Goal: Transaction & Acquisition: Subscribe to service/newsletter

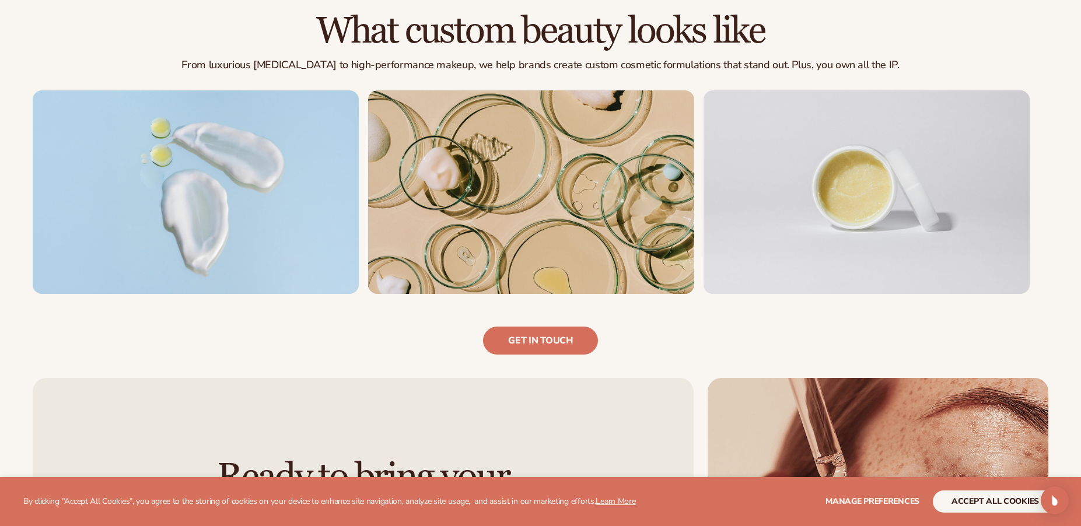
scroll to position [817, 0]
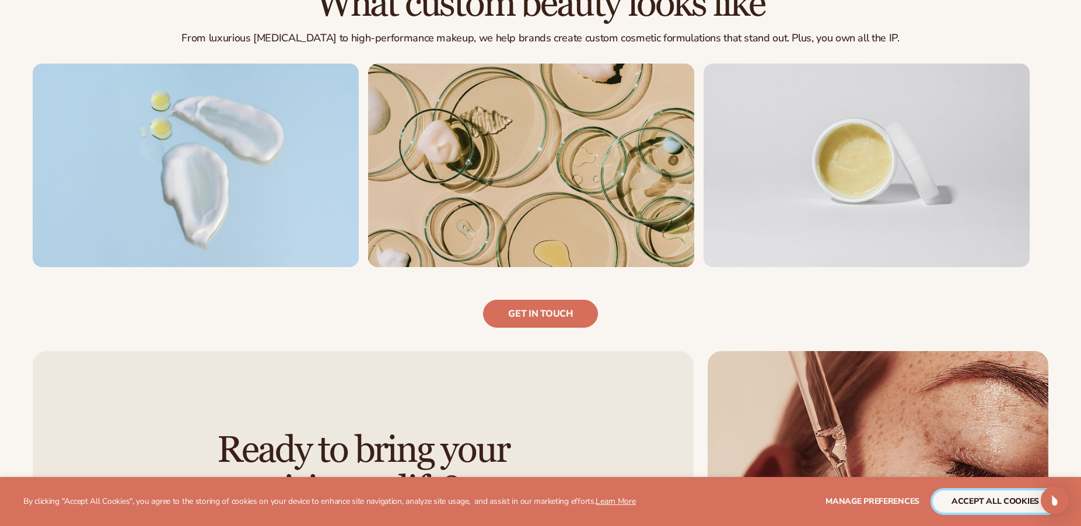
click at [972, 500] on button "accept all cookies" at bounding box center [995, 502] width 125 height 22
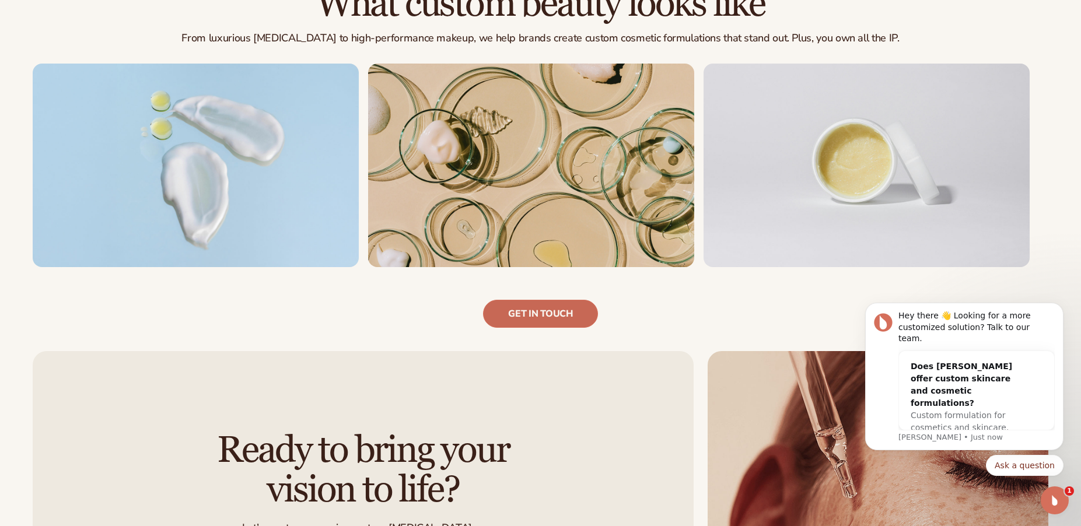
scroll to position [0, 0]
click at [1059, 310] on icon "Dismiss notification" at bounding box center [1060, 306] width 6 height 6
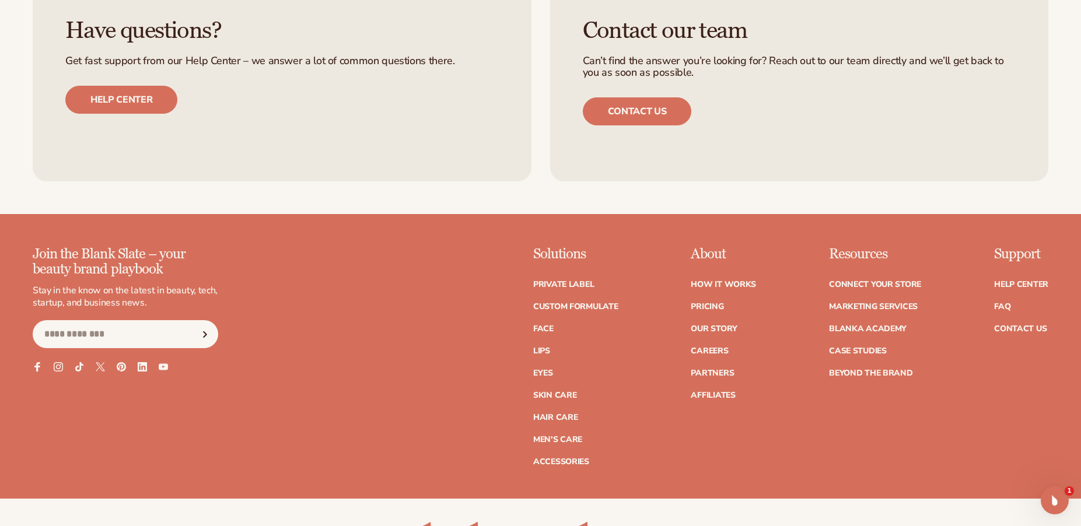
scroll to position [1634, 0]
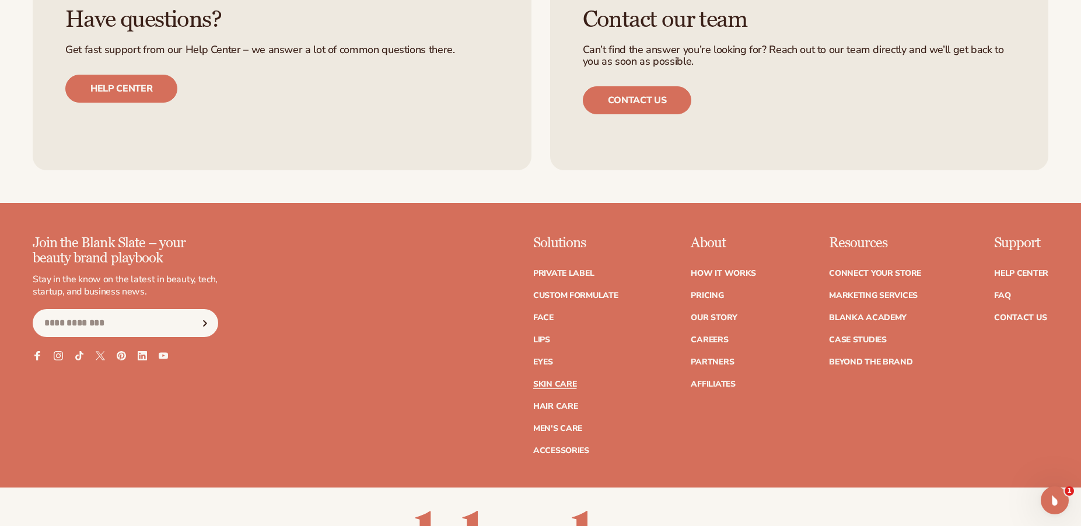
click at [554, 389] on link "Skin Care" at bounding box center [554, 384] width 43 height 8
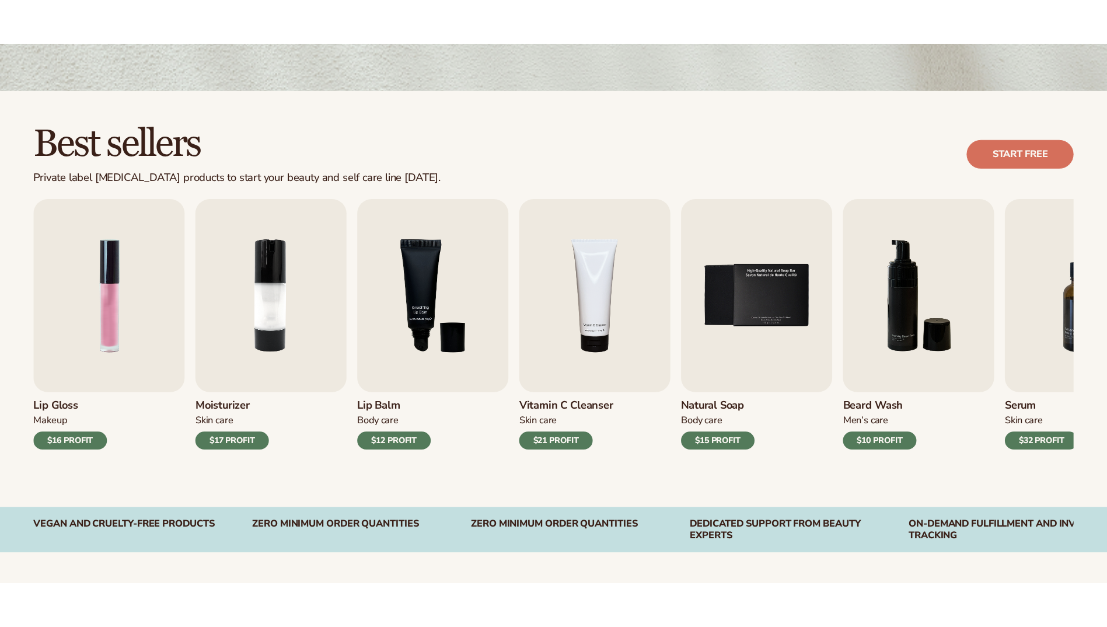
scroll to position [292, 0]
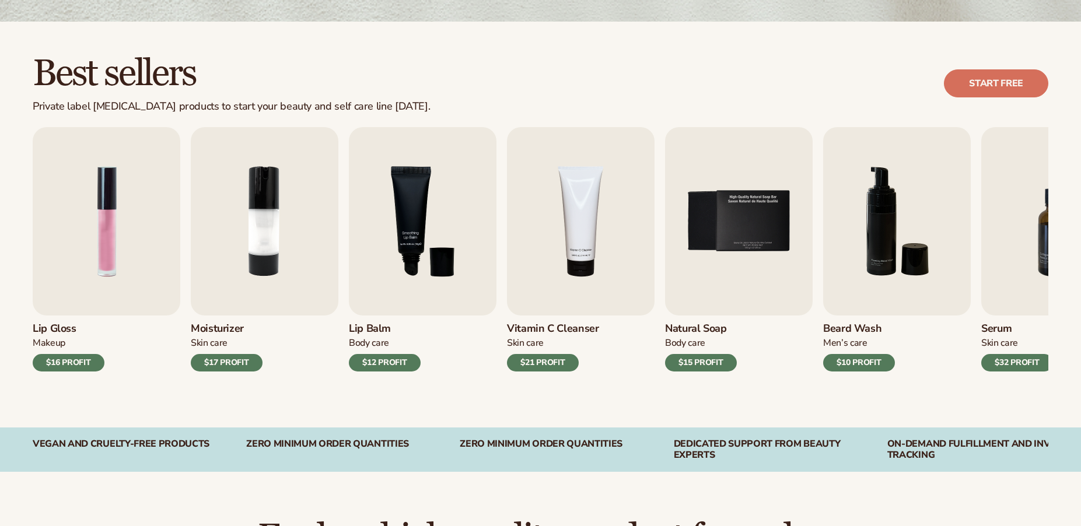
drag, startPoint x: 959, startPoint y: 390, endPoint x: 790, endPoint y: 393, distance: 168.7
click at [791, 393] on div "Best sellers Private label skin care products to start your beauty and self car…" at bounding box center [540, 225] width 1081 height 406
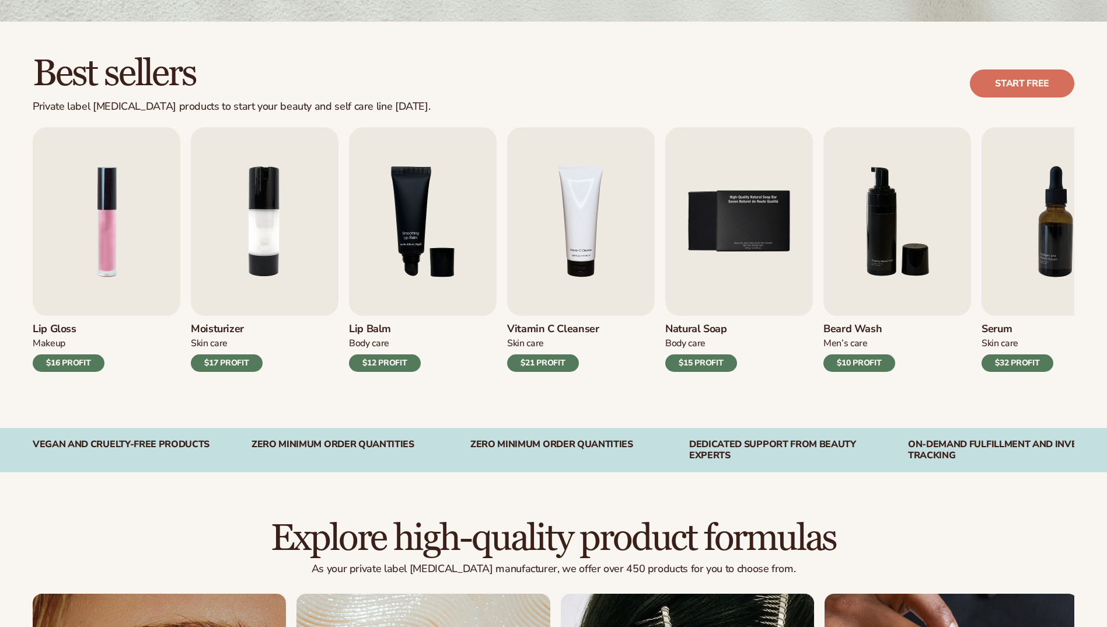
drag, startPoint x: 986, startPoint y: 423, endPoint x: 815, endPoint y: 418, distance: 171.1
click at [815, 418] on div "Best sellers Private label skin care products to start your beauty and self car…" at bounding box center [553, 225] width 1107 height 406
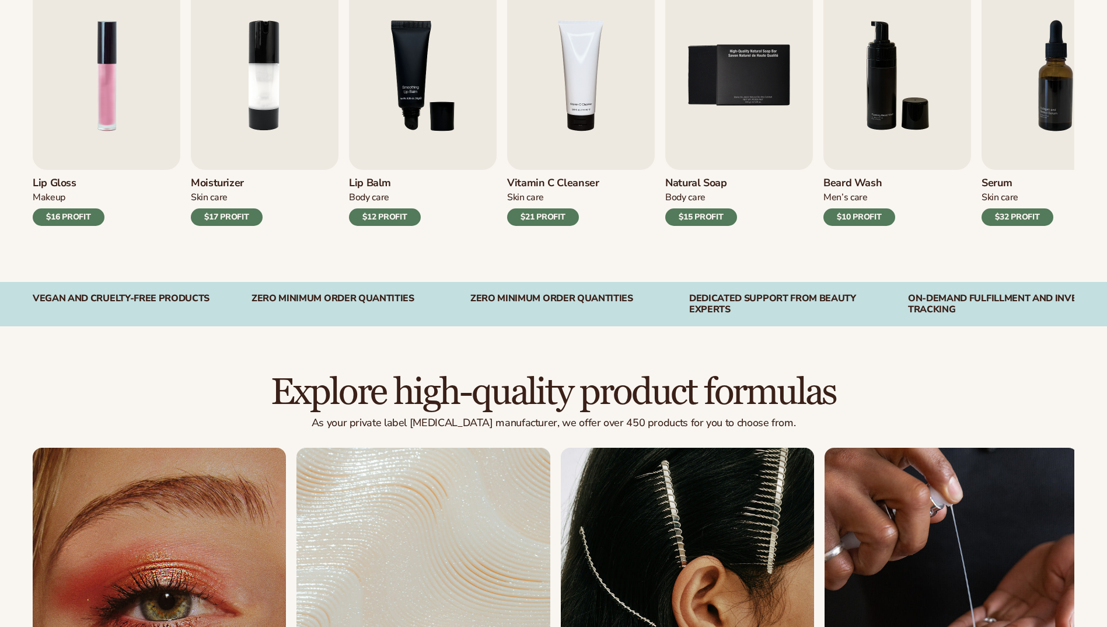
scroll to position [409, 0]
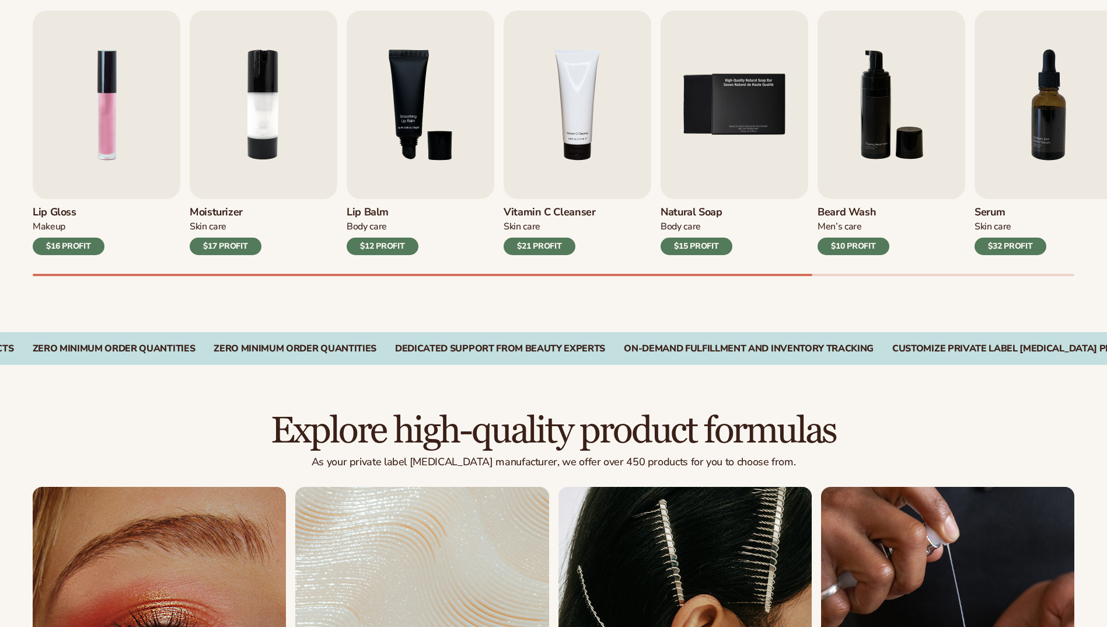
click at [542, 246] on div "$21 PROFIT" at bounding box center [540, 247] width 72 height 18
click at [554, 156] on img "4 / 9" at bounding box center [578, 105] width 148 height 188
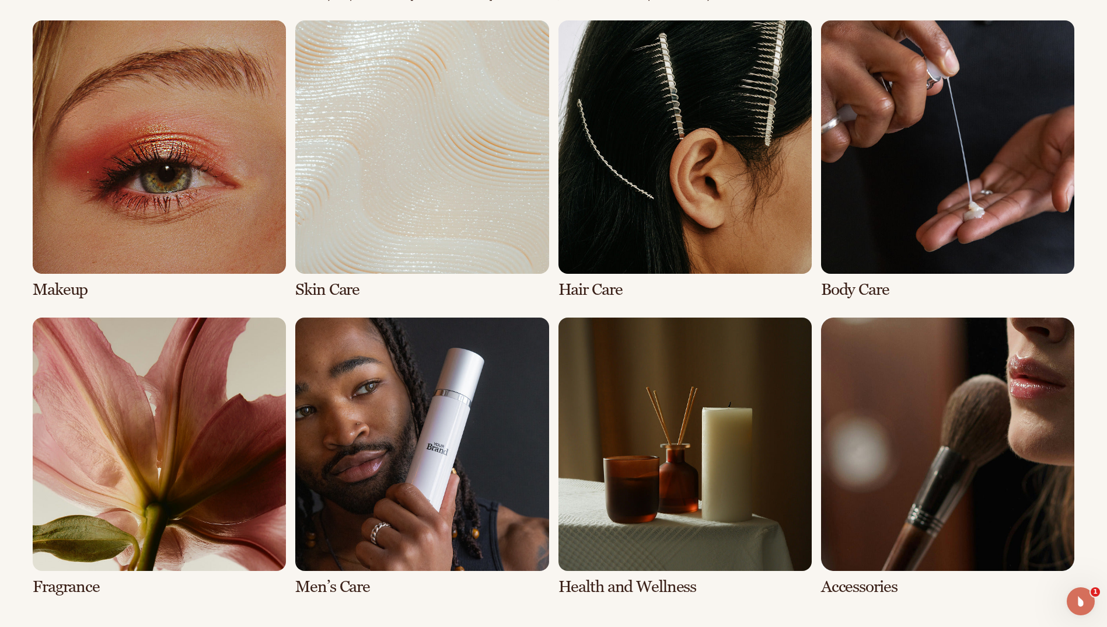
scroll to position [875, 0]
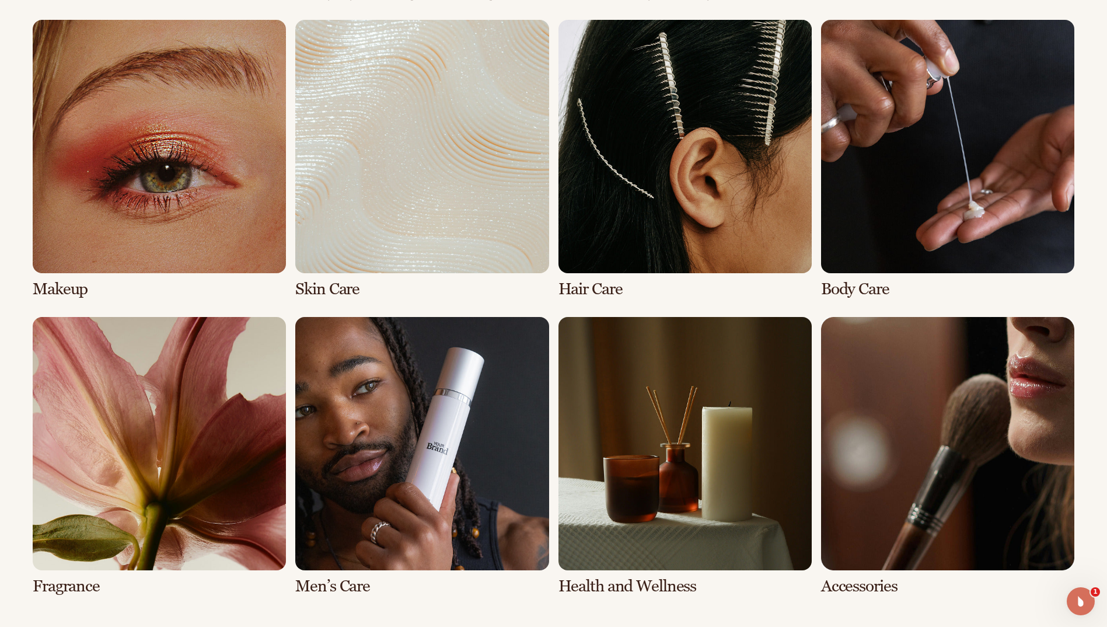
click at [364, 274] on link "2 / 8" at bounding box center [421, 159] width 253 height 278
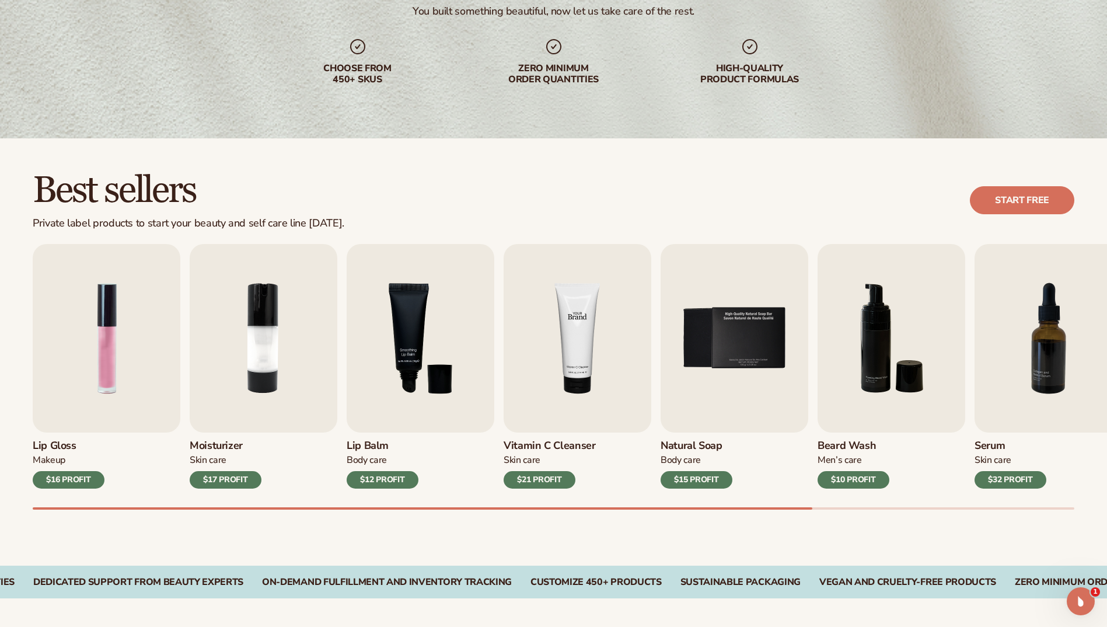
click at [571, 337] on img "4 / 9" at bounding box center [578, 338] width 148 height 188
click at [537, 480] on div "$21 PROFIT" at bounding box center [540, 480] width 72 height 18
click at [533, 455] on div "Skin Care" at bounding box center [550, 460] width 92 height 12
click at [537, 406] on img "4 / 9" at bounding box center [578, 338] width 148 height 188
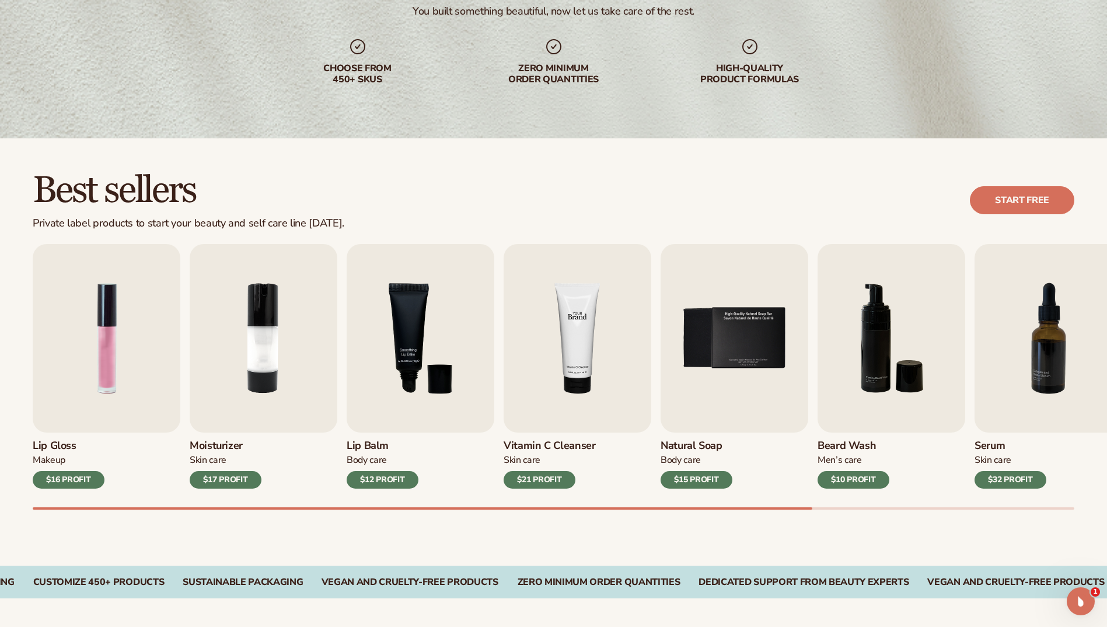
click at [574, 347] on img "4 / 9" at bounding box center [578, 338] width 148 height 188
click at [575, 347] on img "4 / 9" at bounding box center [578, 338] width 148 height 188
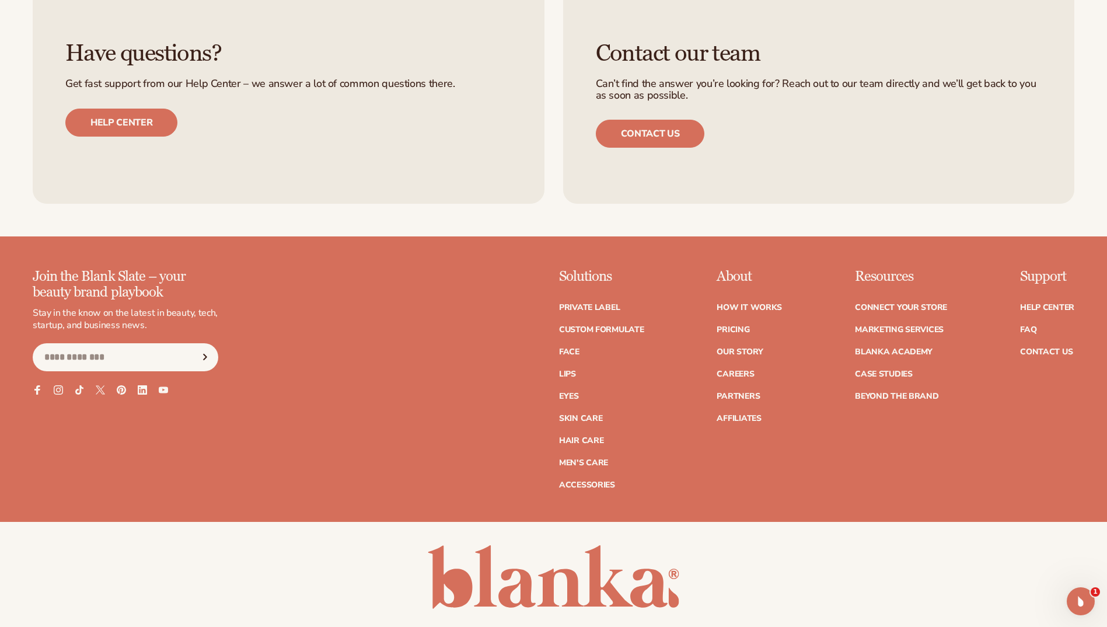
scroll to position [2208, 0]
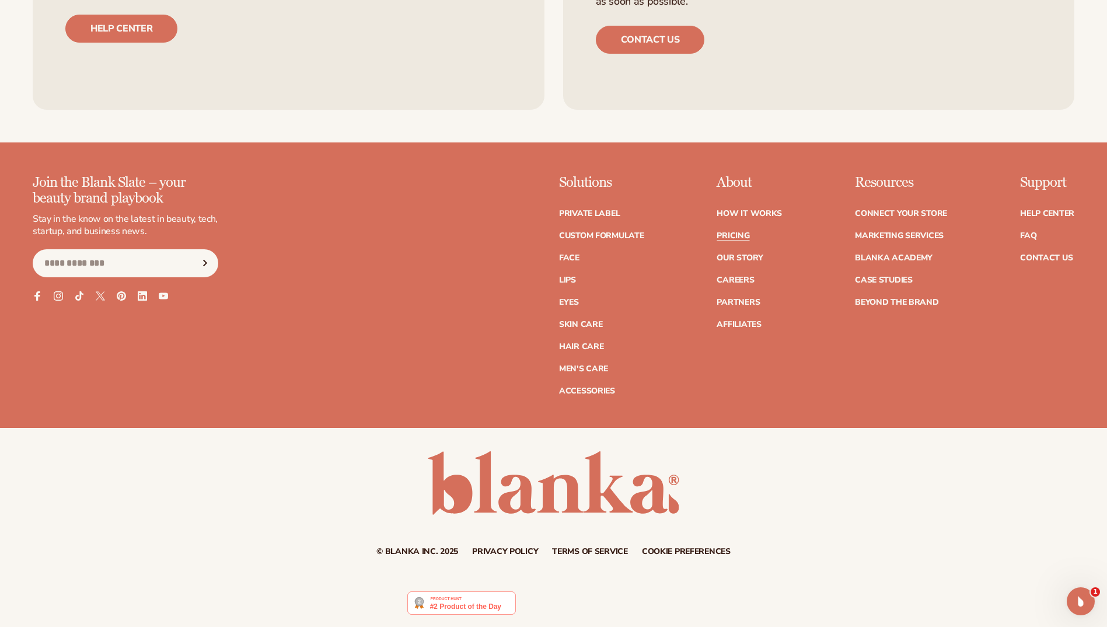
click at [747, 233] on link "Pricing" at bounding box center [733, 236] width 33 height 8
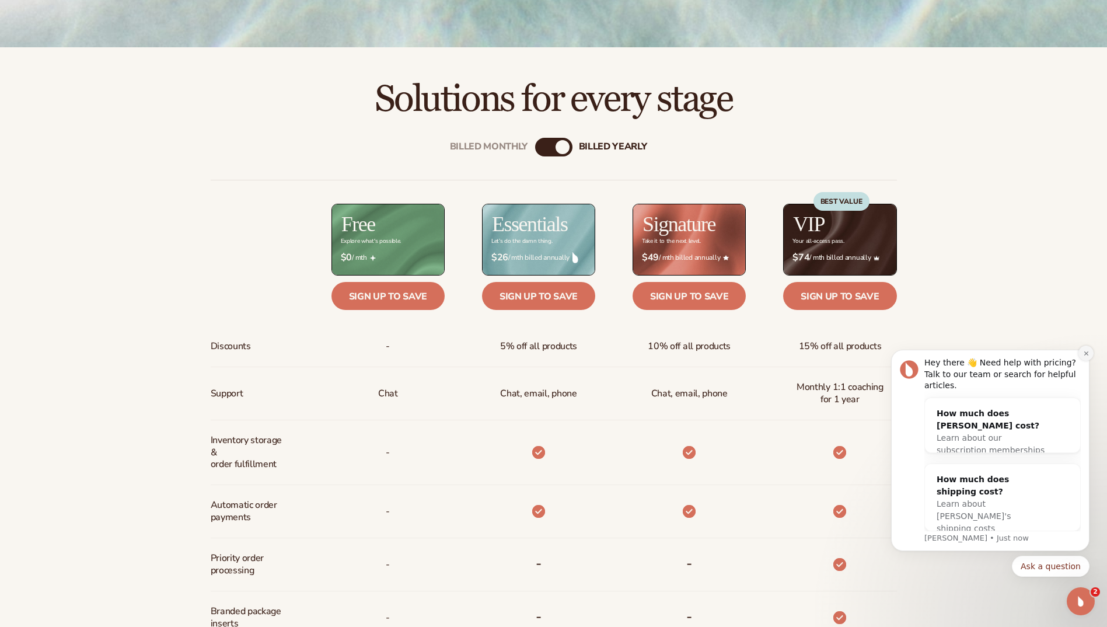
click at [1090, 361] on button "Dismiss notification" at bounding box center [1085, 352] width 15 height 15
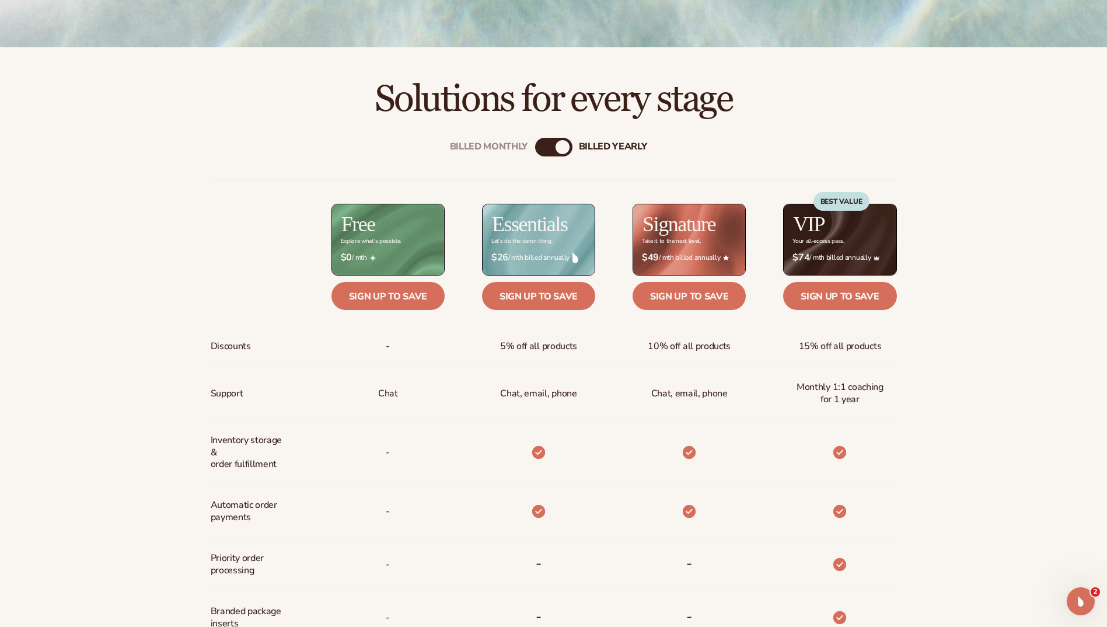
drag, startPoint x: 297, startPoint y: 56, endPoint x: 303, endPoint y: 50, distance: 8.3
click at [297, 55] on div "Solutions for every stage" at bounding box center [553, 83] width 1107 height 72
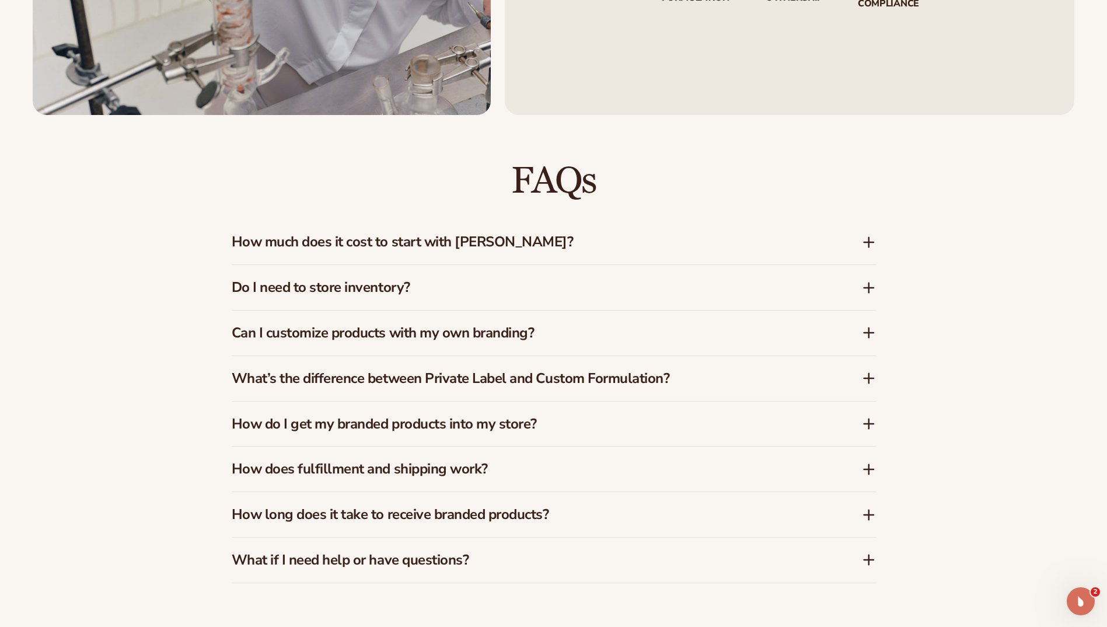
scroll to position [1751, 0]
click at [807, 208] on div "FAQs How much does it cost to start with Blanka? Blanka offers a free plan so y…" at bounding box center [554, 371] width 644 height 421
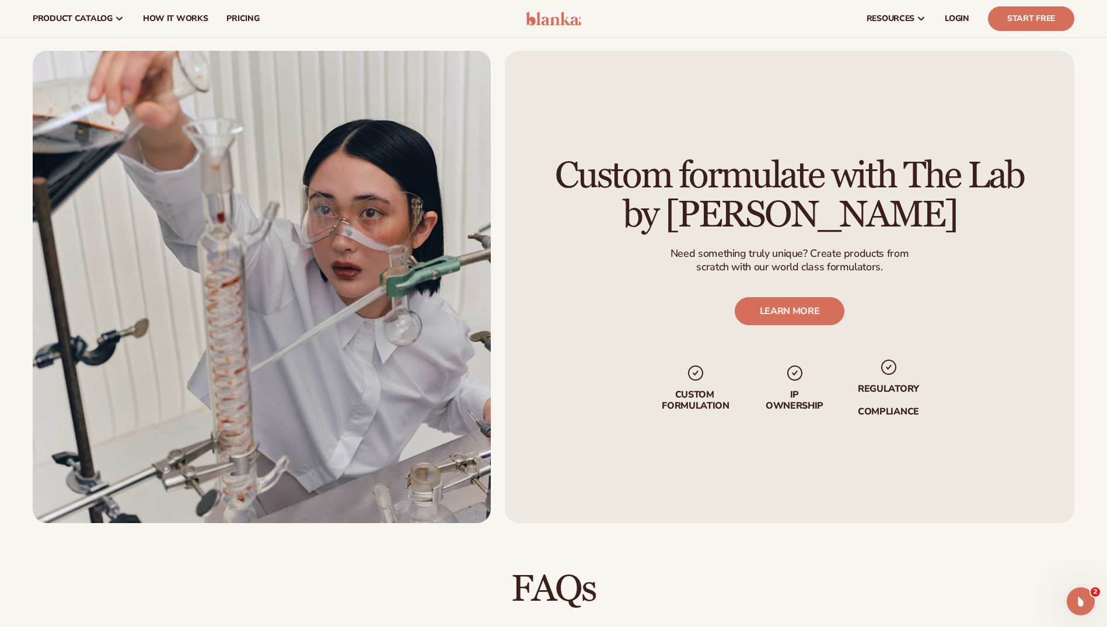
scroll to position [1284, 0]
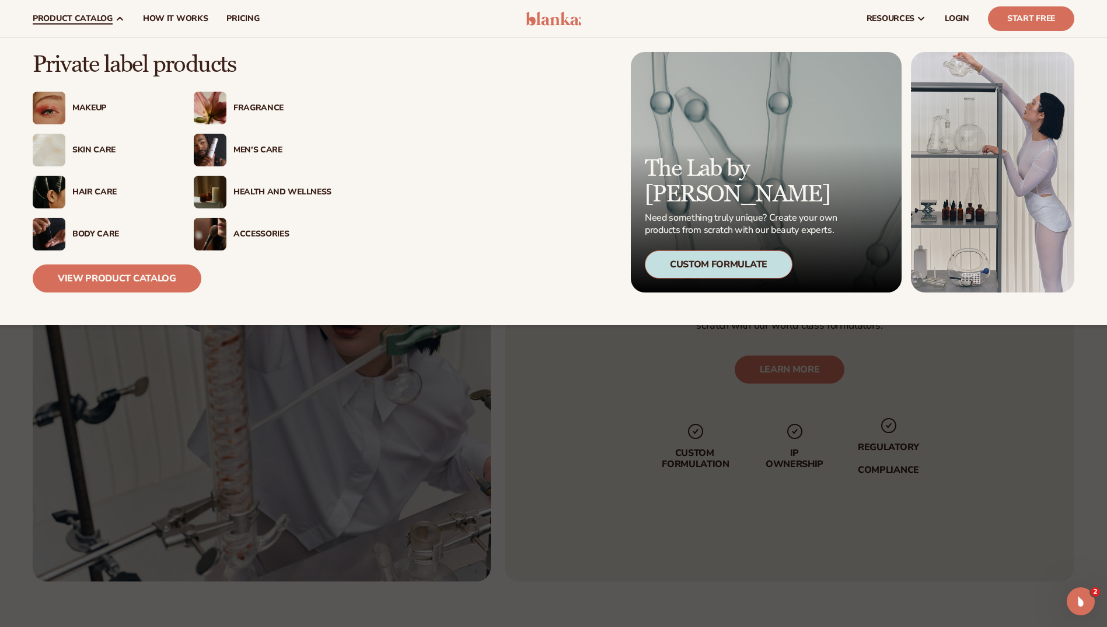
click at [99, 15] on span "product catalog" at bounding box center [73, 18] width 80 height 9
click at [82, 153] on div "Skin Care" at bounding box center [121, 150] width 98 height 10
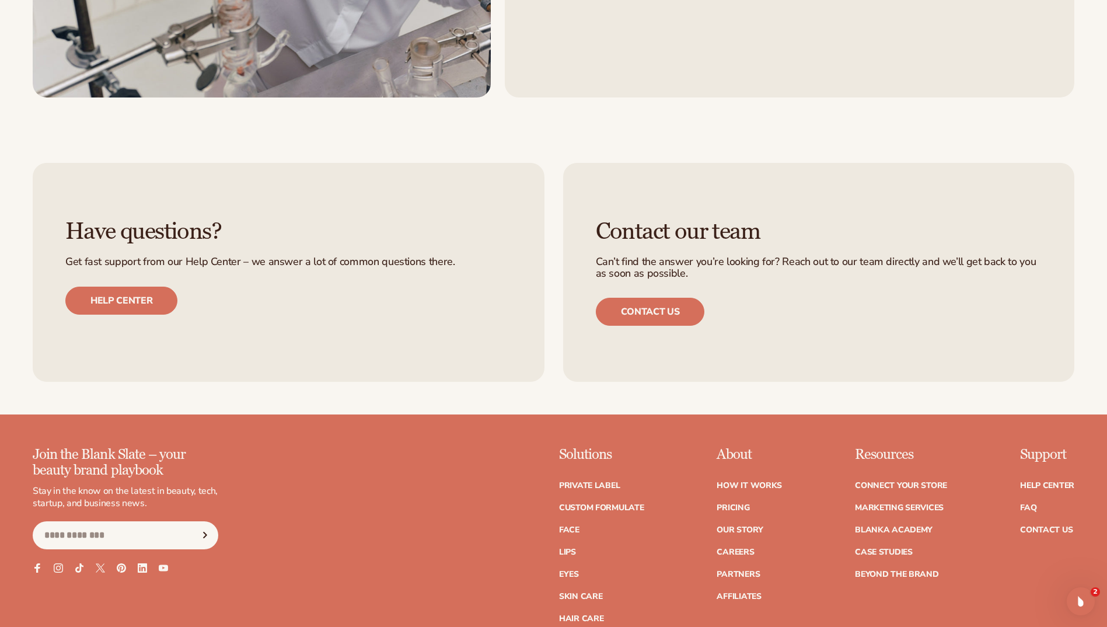
scroll to position [2043, 0]
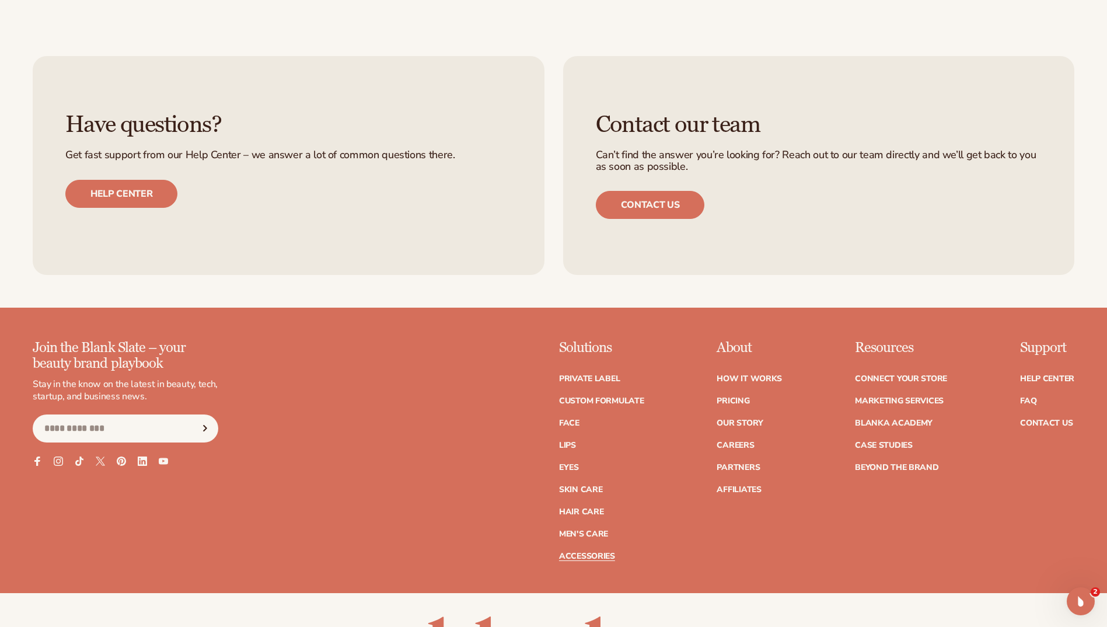
click at [581, 555] on link "Accessories" at bounding box center [587, 556] width 56 height 8
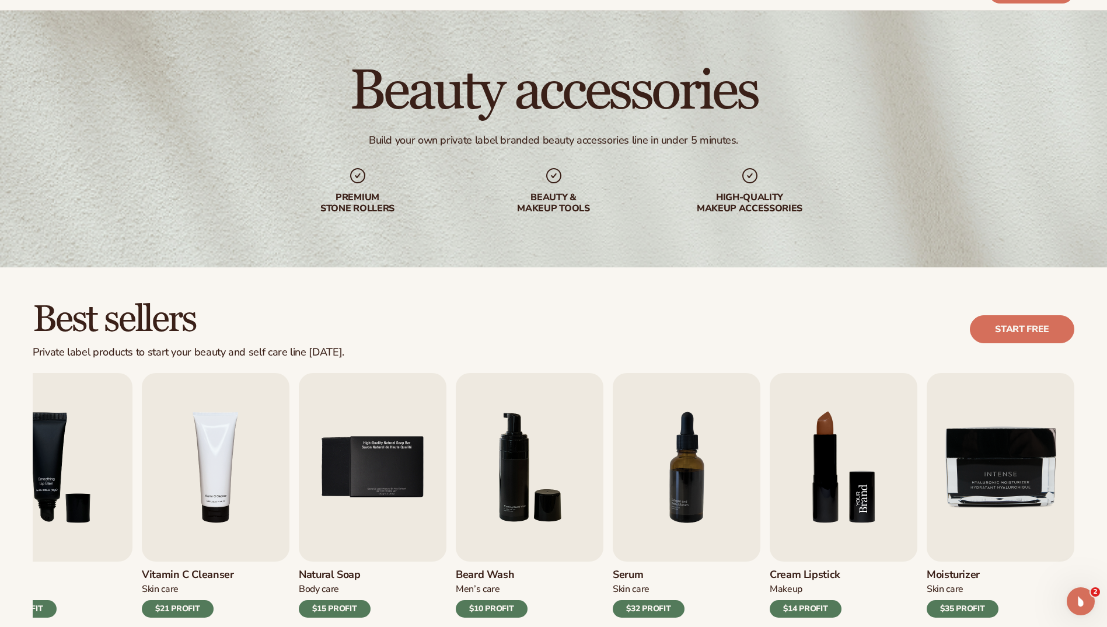
scroll to position [233, 0]
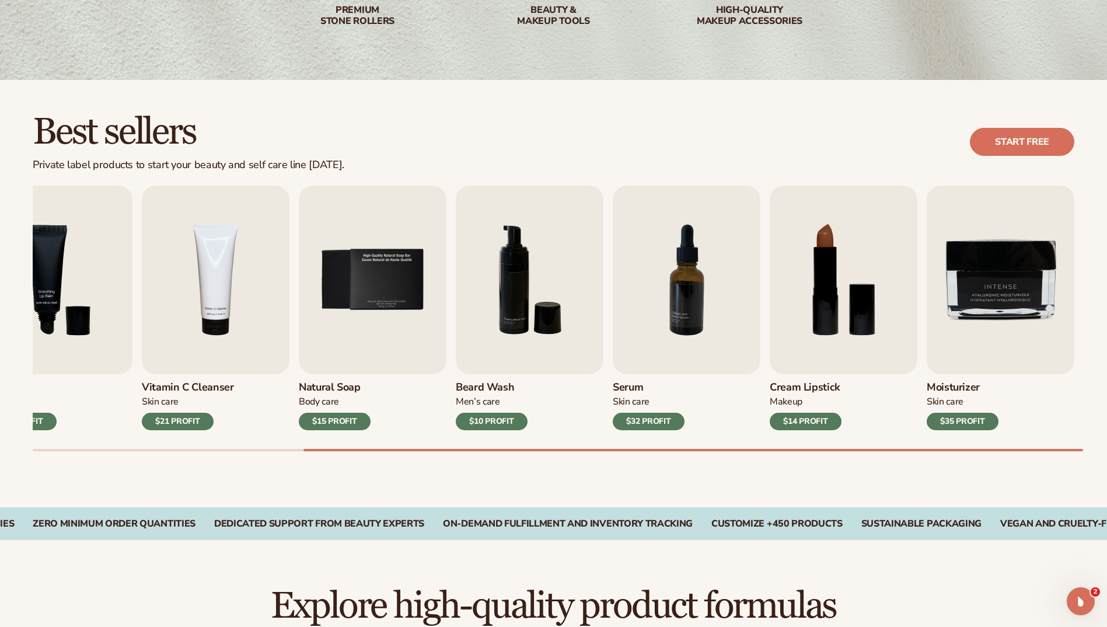
click at [667, 422] on div "$32 PROFIT" at bounding box center [649, 422] width 72 height 18
click at [694, 298] on img "7 / 9" at bounding box center [687, 280] width 148 height 188
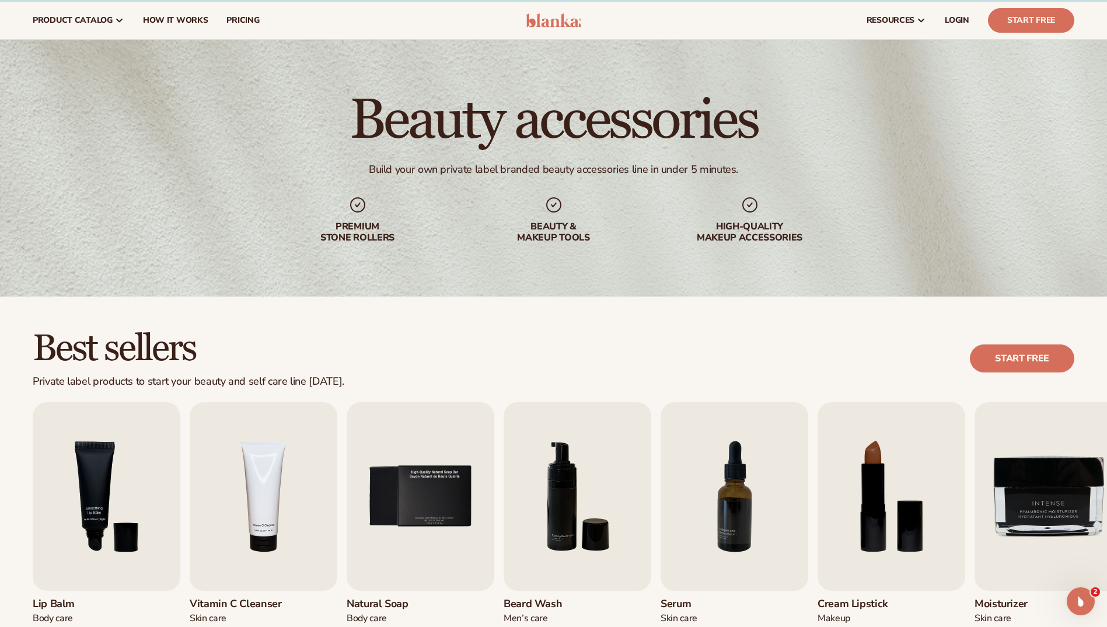
scroll to position [0, 0]
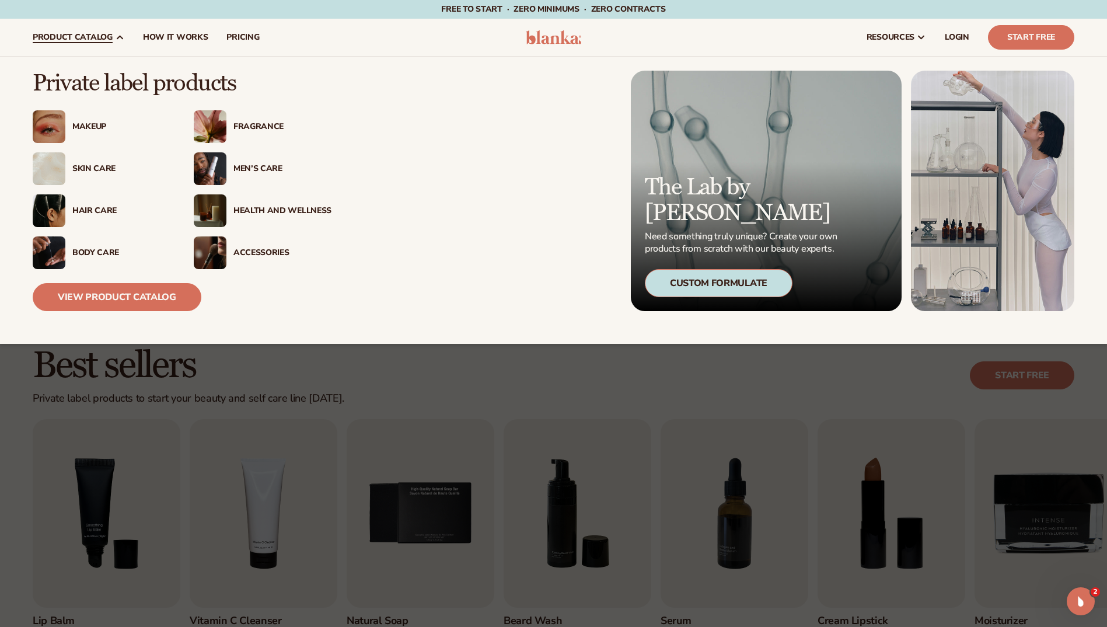
click at [121, 36] on icon at bounding box center [119, 37] width 9 height 9
click at [99, 253] on div "Body Care" at bounding box center [121, 253] width 98 height 10
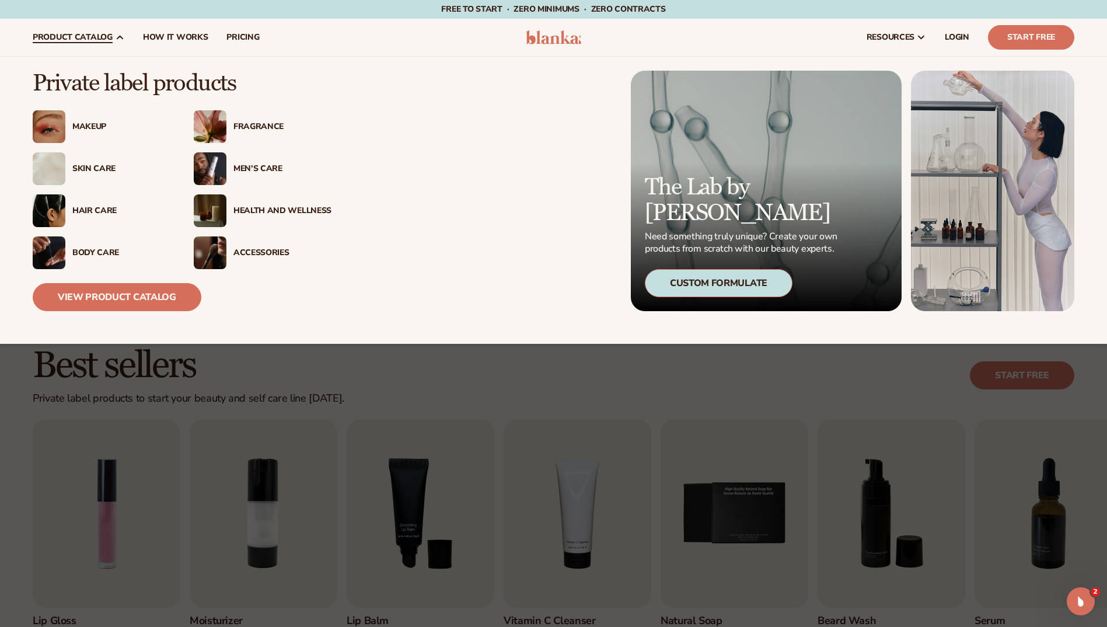
click at [116, 33] on icon at bounding box center [119, 37] width 9 height 9
click at [252, 206] on div "Health And Wellness" at bounding box center [282, 211] width 98 height 10
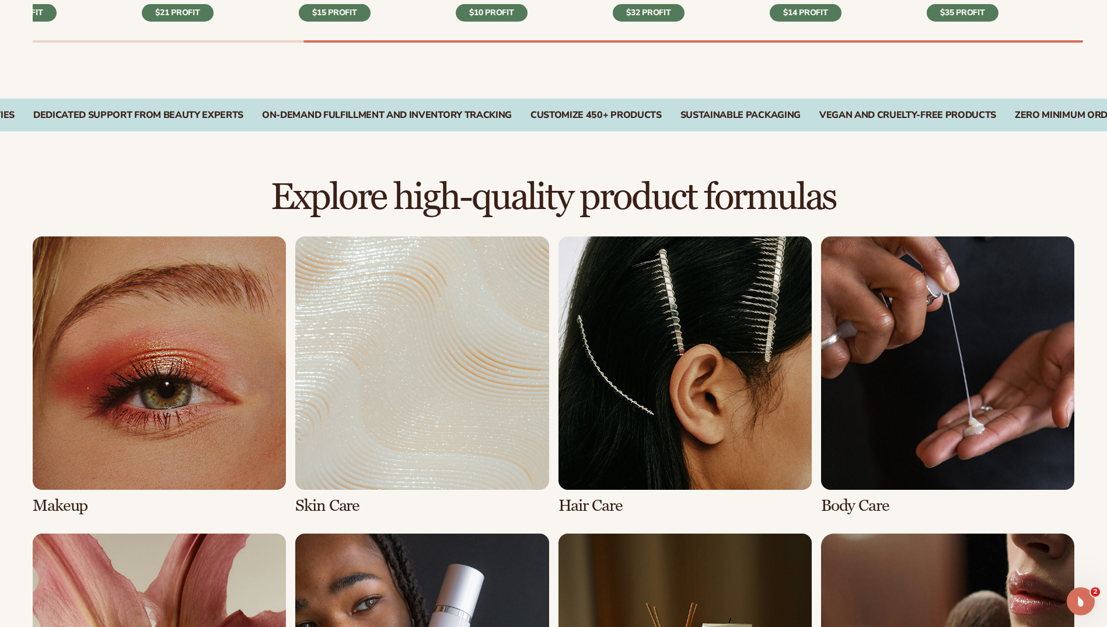
scroll to position [934, 0]
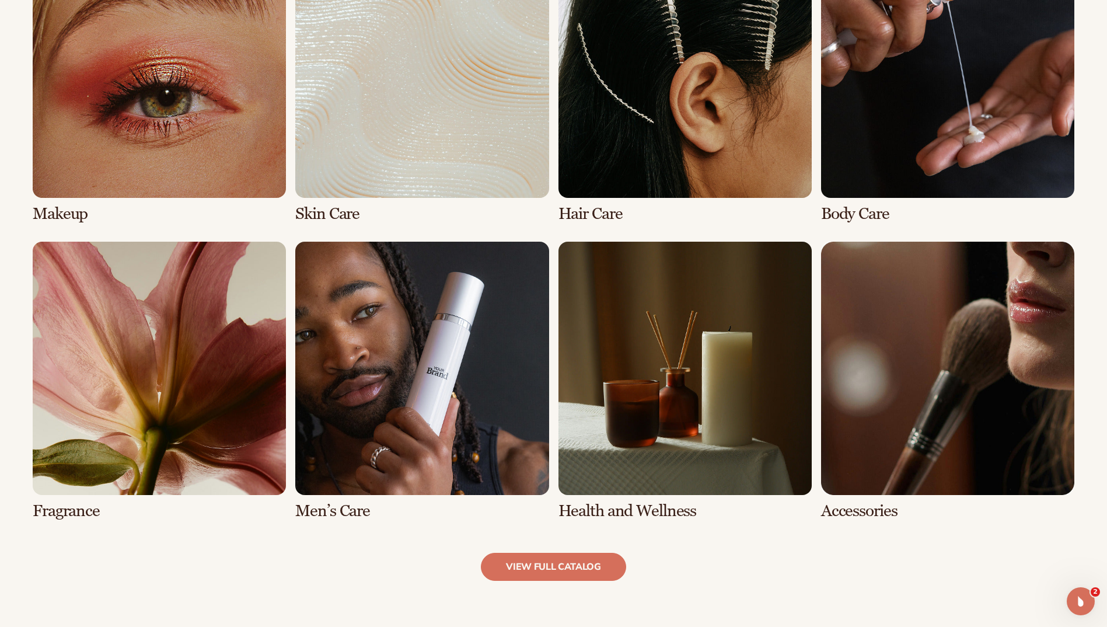
click at [930, 401] on link "8 / 8" at bounding box center [947, 381] width 253 height 278
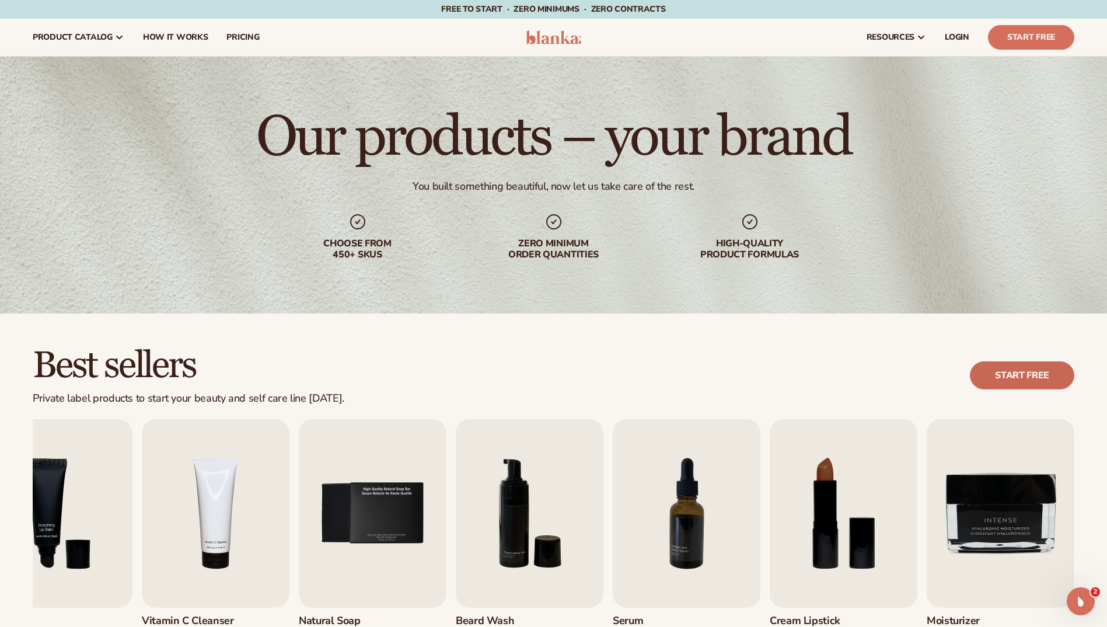
click at [1009, 369] on link "Start free" at bounding box center [1022, 375] width 104 height 28
